Goal: Download file/media

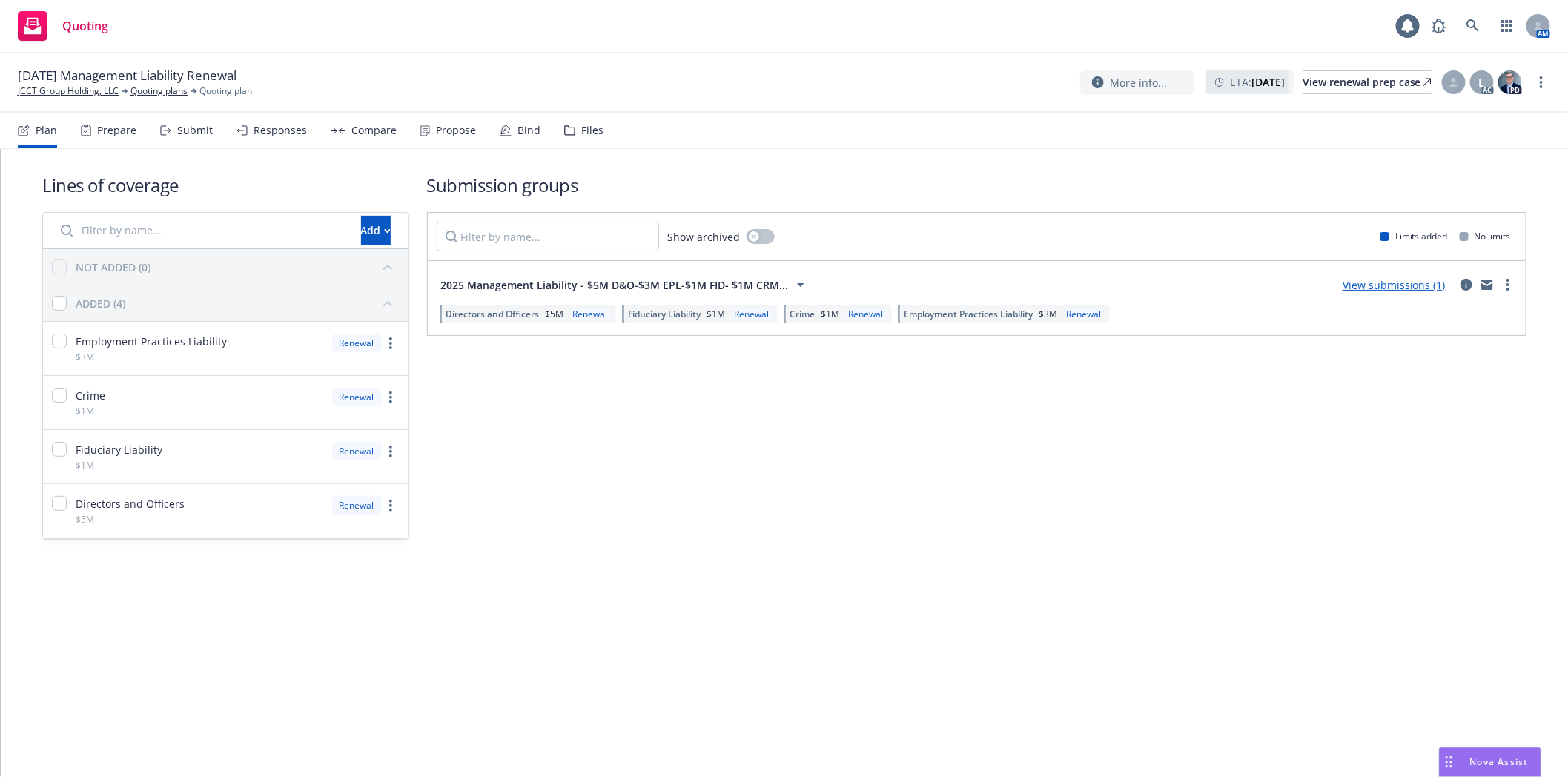
click at [572, 132] on div "Files" at bounding box center [583, 130] width 39 height 35
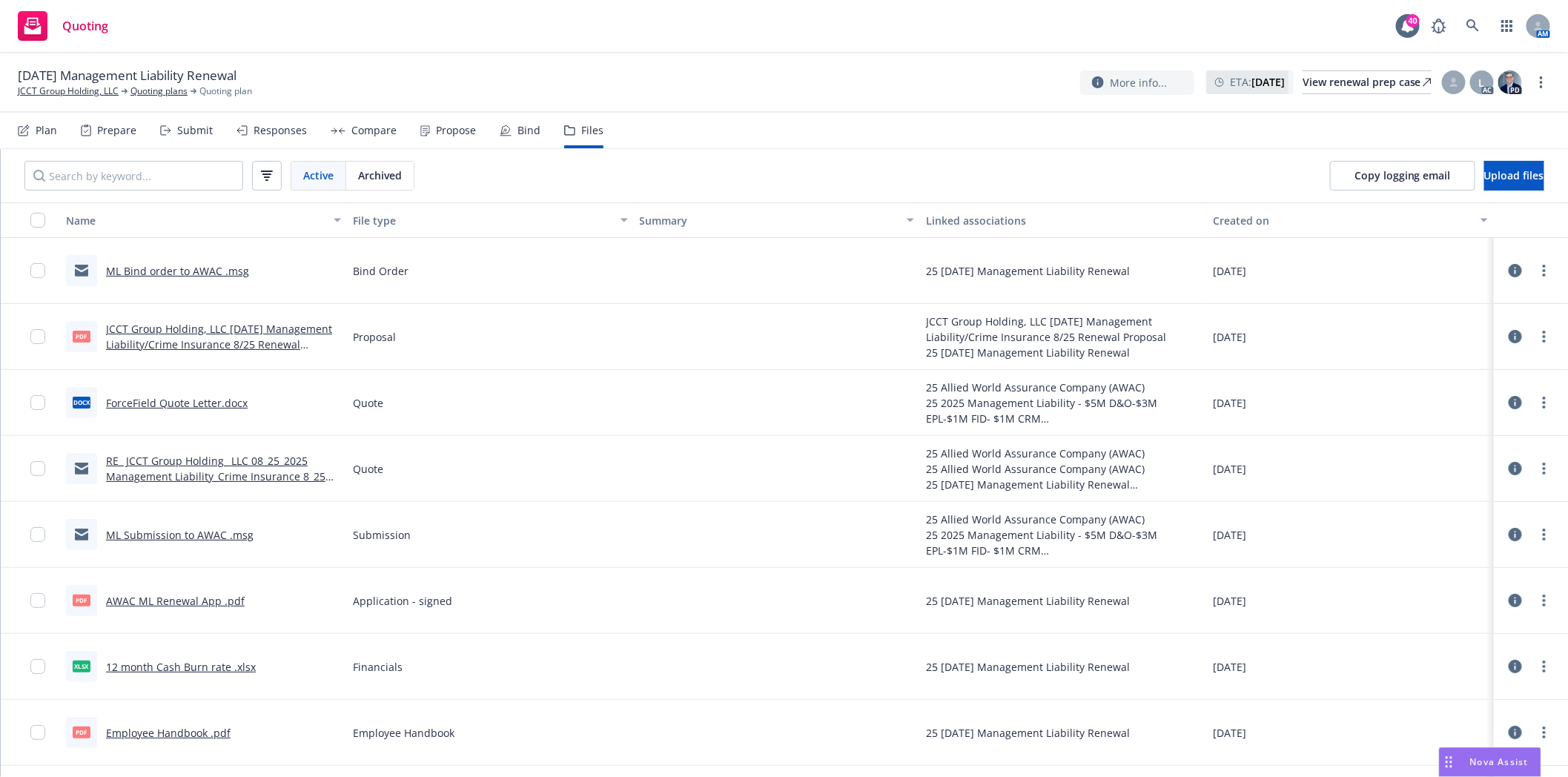
click at [149, 269] on link "ML Bind order to AWAC .msg" at bounding box center [177, 270] width 143 height 14
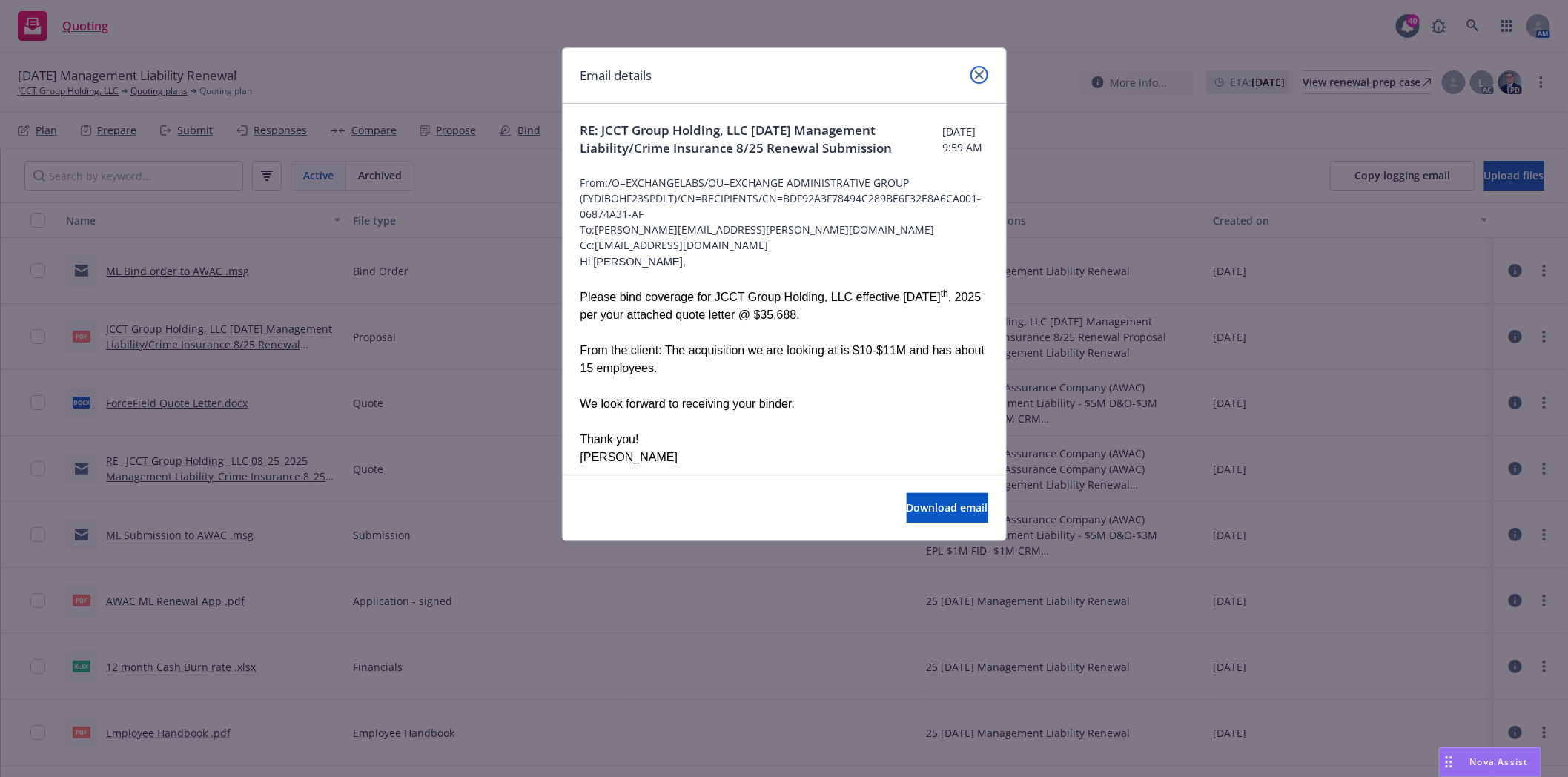
drag, startPoint x: 975, startPoint y: 76, endPoint x: 966, endPoint y: 82, distance: 10.8
click at [975, 76] on icon "close" at bounding box center [979, 75] width 9 height 9
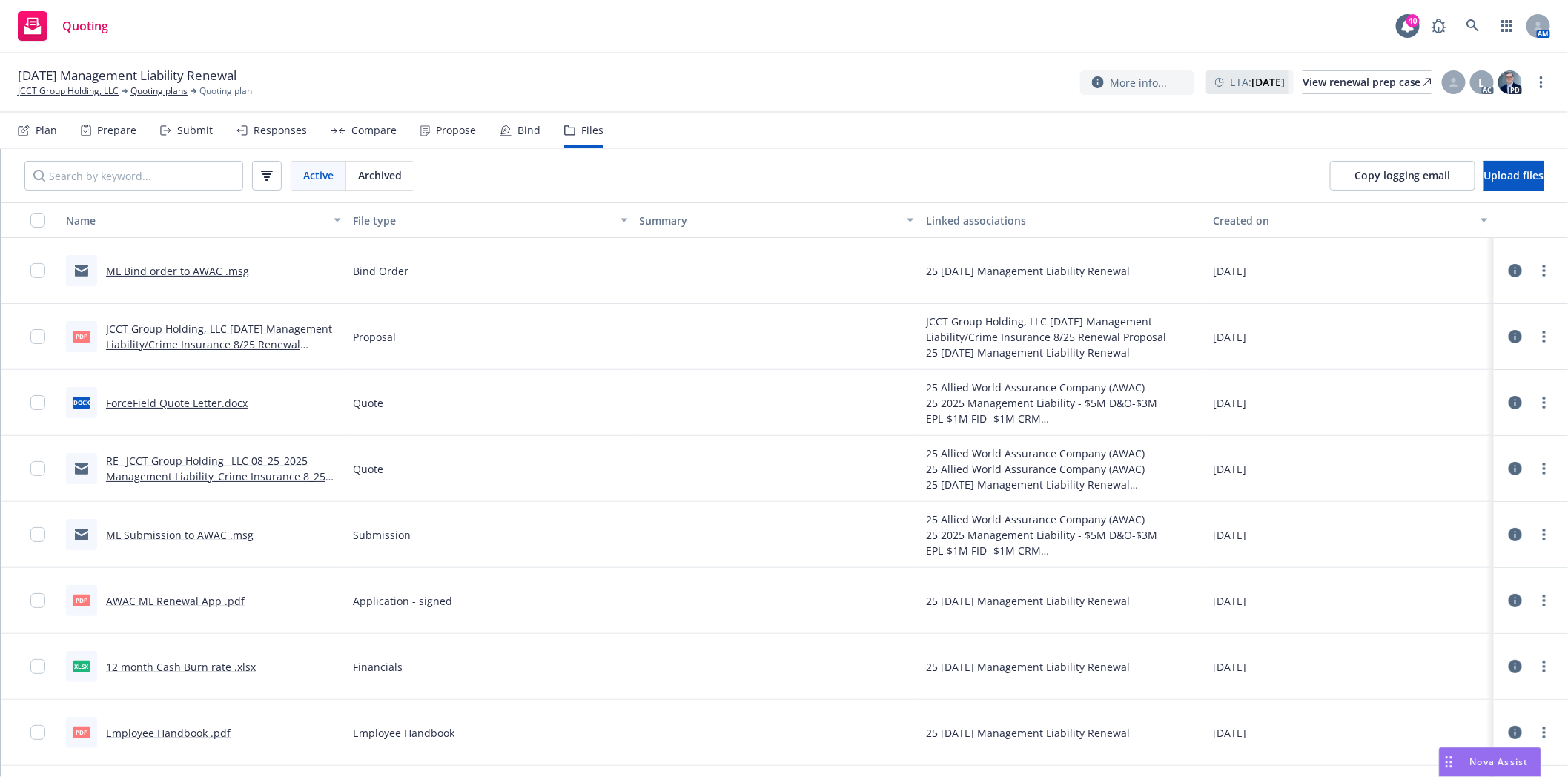
click at [145, 480] on link "RE_ JCCT Group Holding_ LLC 08_25_2025 Management Liability_Crime Insurance 8_2…" at bounding box center [215, 476] width 219 height 45
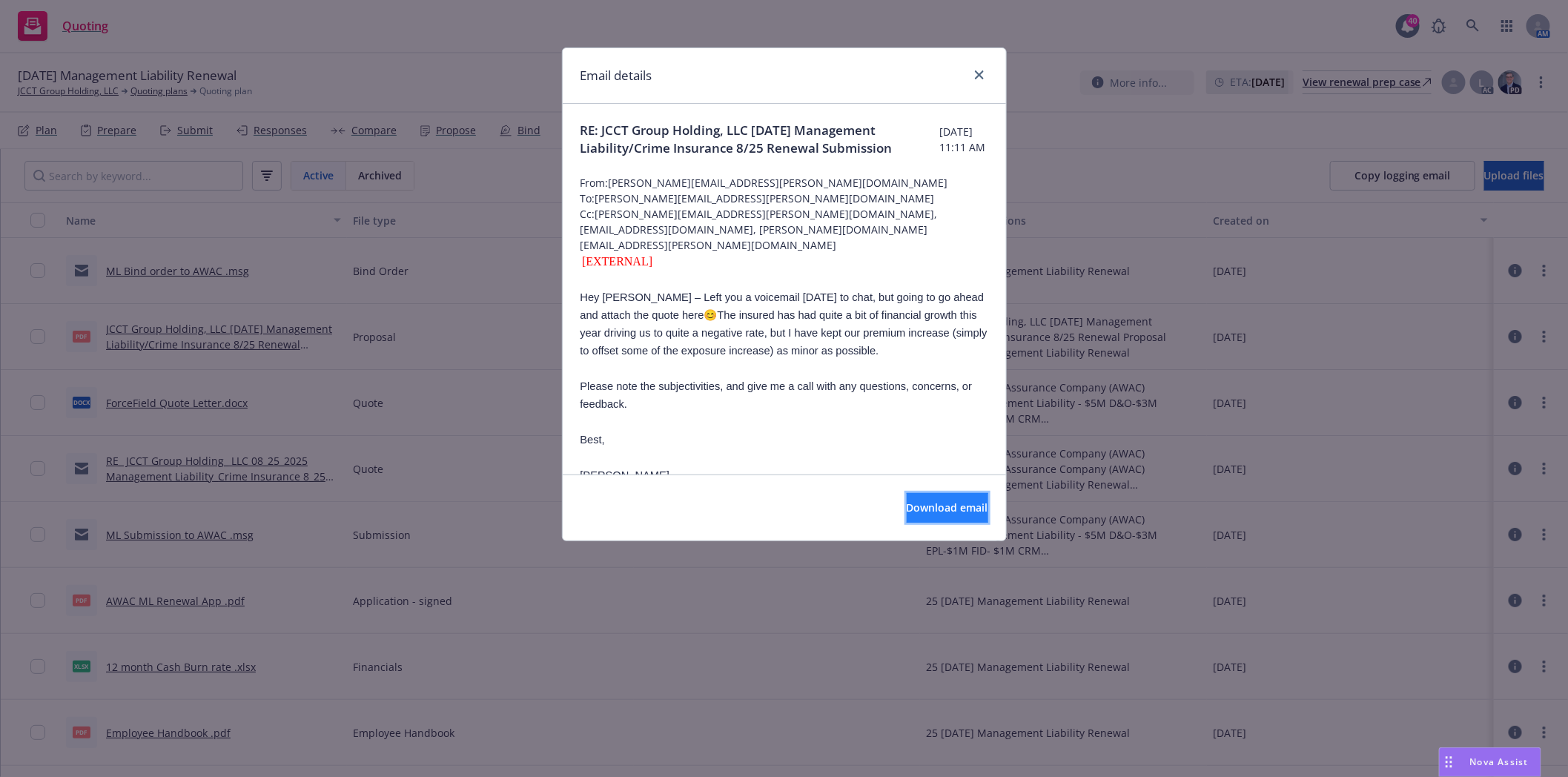
click at [922, 502] on span "Download email" at bounding box center [947, 507] width 82 height 14
drag, startPoint x: 981, startPoint y: 75, endPoint x: 966, endPoint y: 129, distance: 56.0
click at [981, 75] on icon "close" at bounding box center [979, 75] width 9 height 9
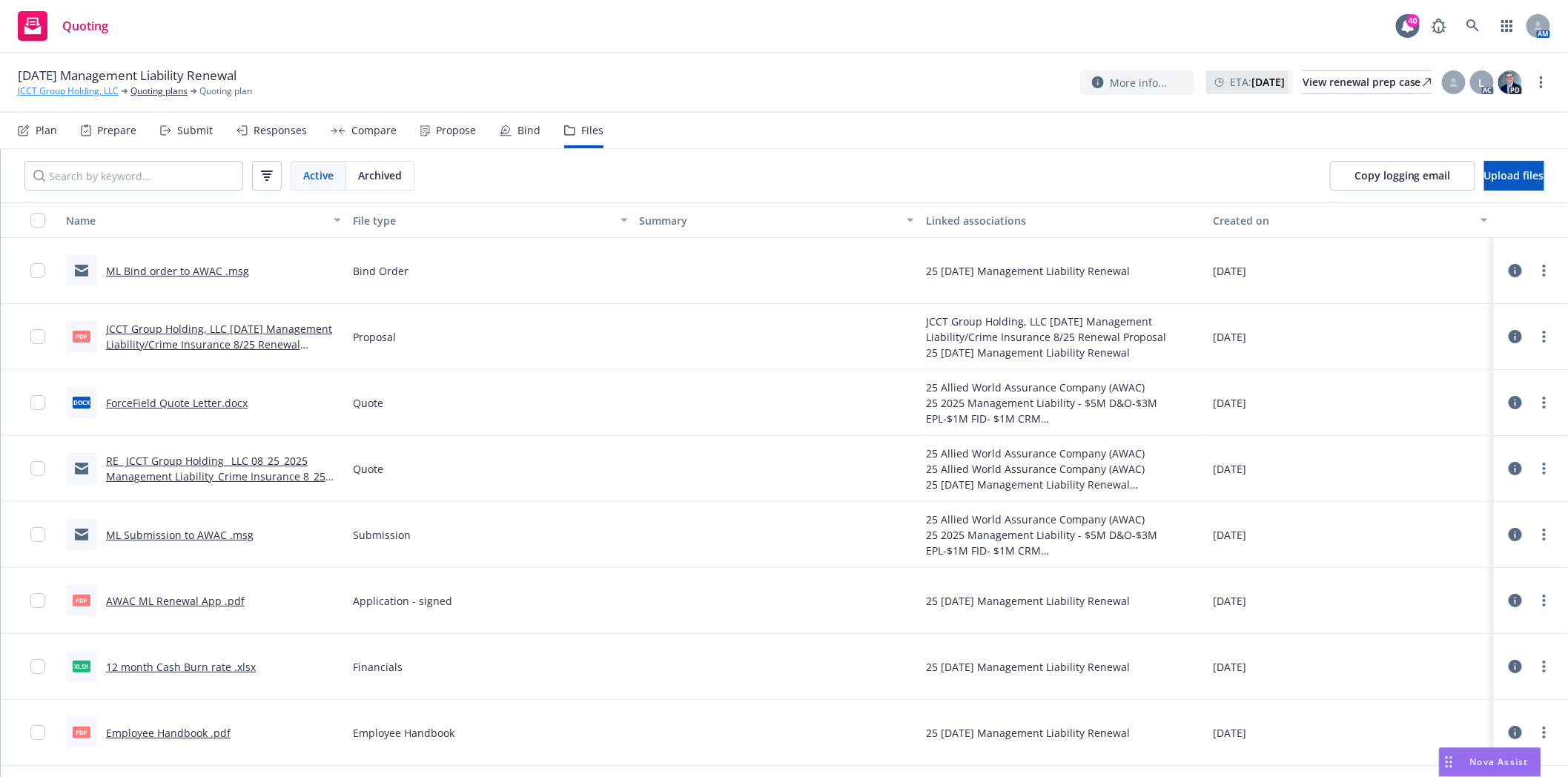
click at [54, 93] on link "JCCT Group Holding, LLC" at bounding box center [68, 92] width 101 height 13
